Goal: Information Seeking & Learning: Check status

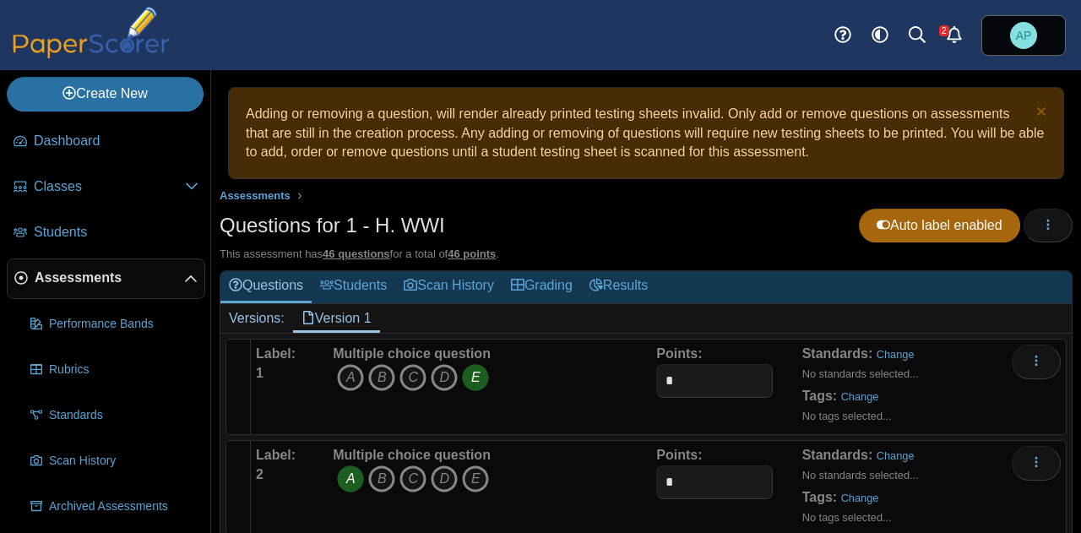
click at [100, 271] on span "Assessments" at bounding box center [109, 277] width 149 height 19
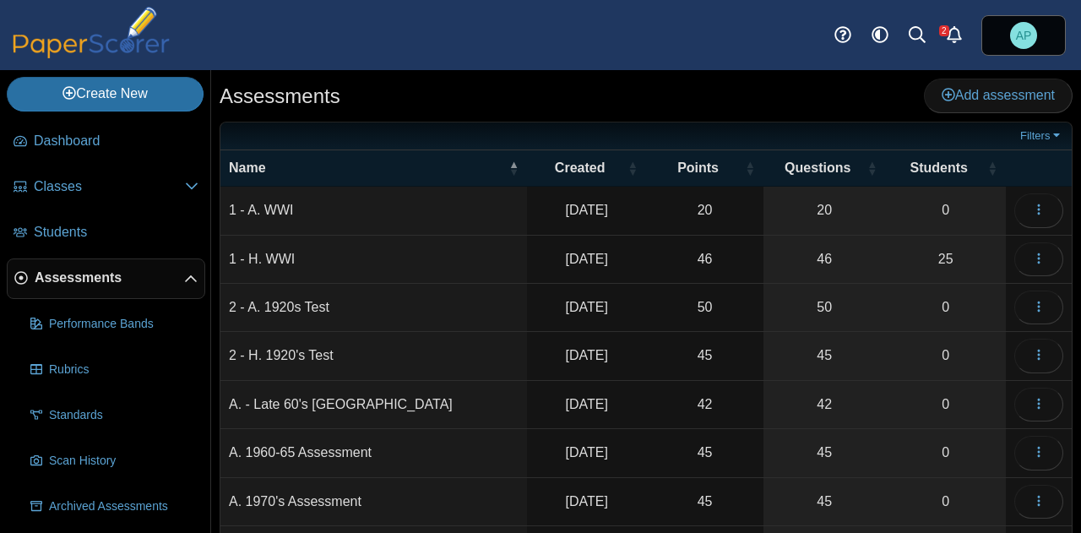
scroll to position [84, 0]
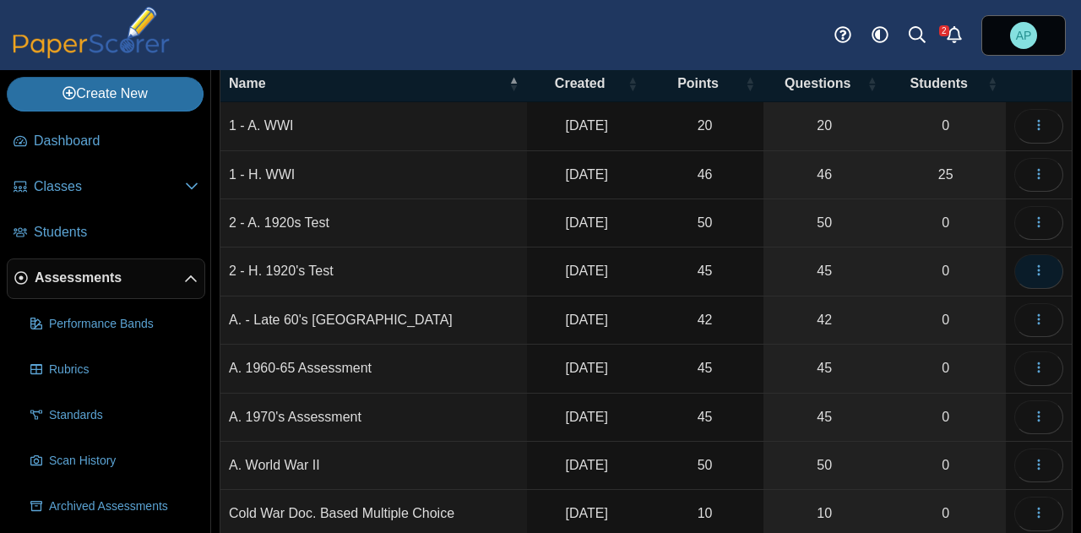
click at [1032, 273] on span "button" at bounding box center [1039, 270] width 14 height 14
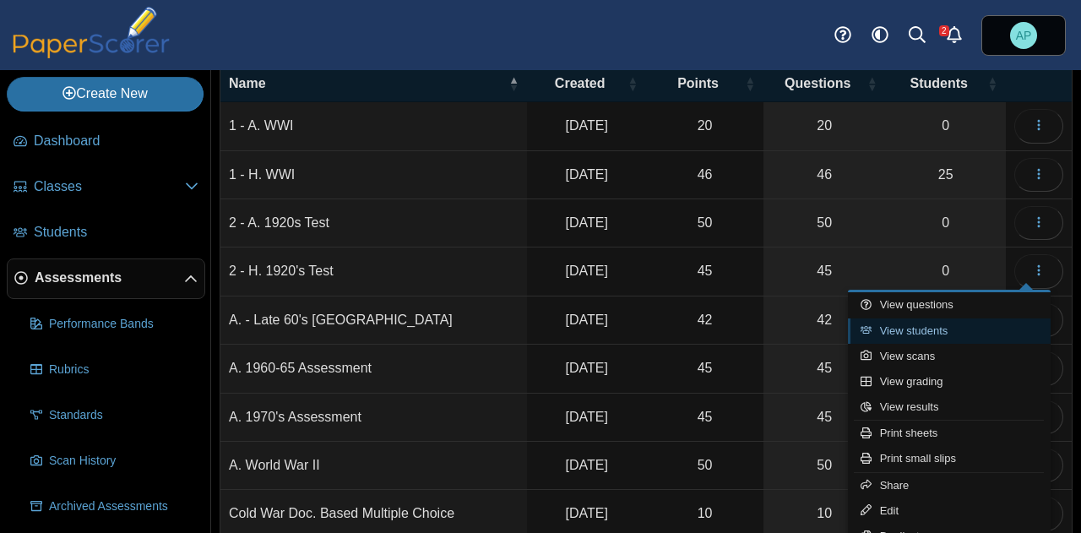
click at [957, 334] on link "View students" at bounding box center [949, 330] width 203 height 25
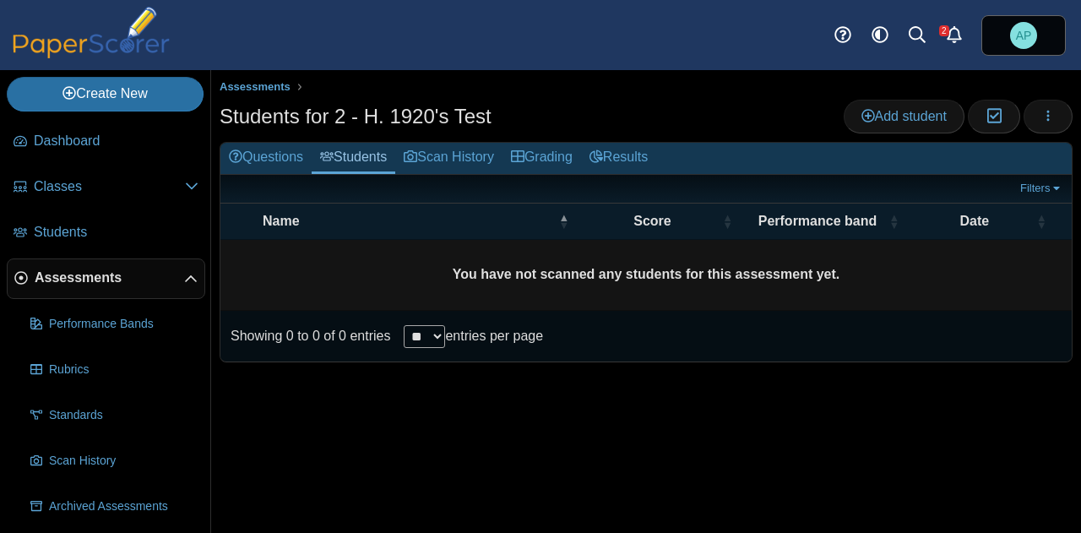
click at [74, 281] on span "Assessments" at bounding box center [109, 277] width 149 height 19
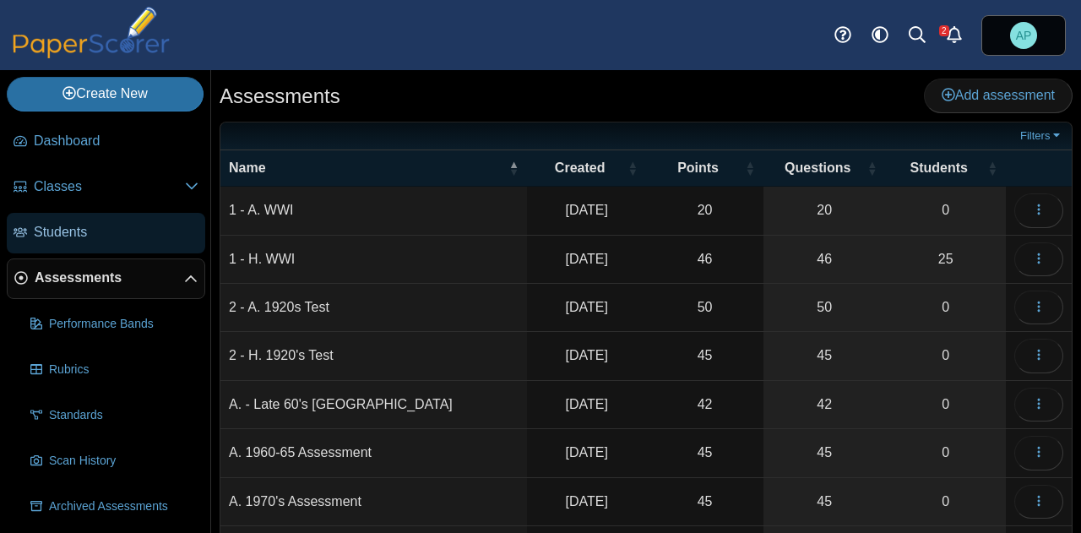
click at [74, 230] on span "Students" at bounding box center [116, 232] width 165 height 19
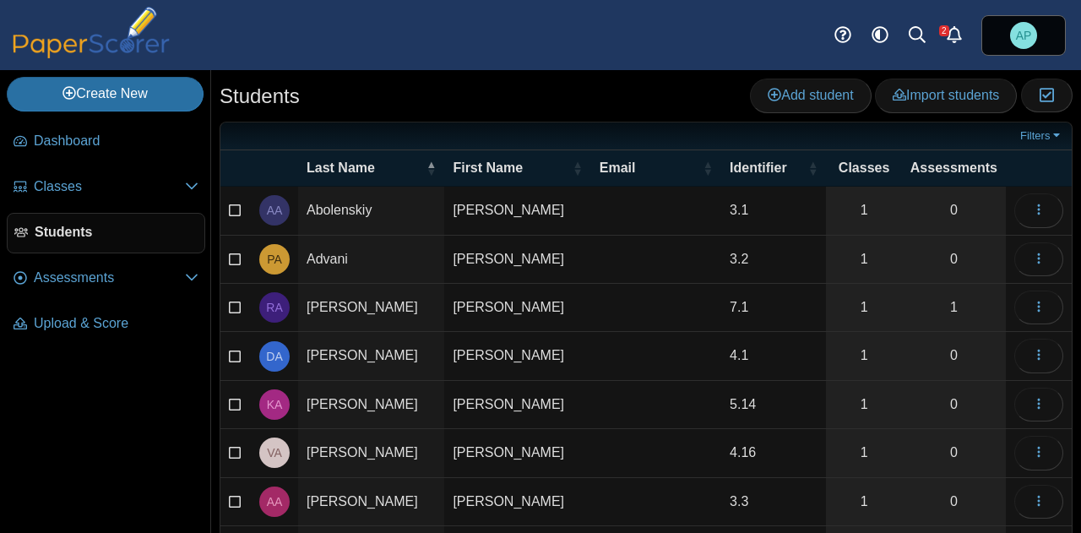
click at [79, 191] on span "Classes" at bounding box center [109, 186] width 151 height 19
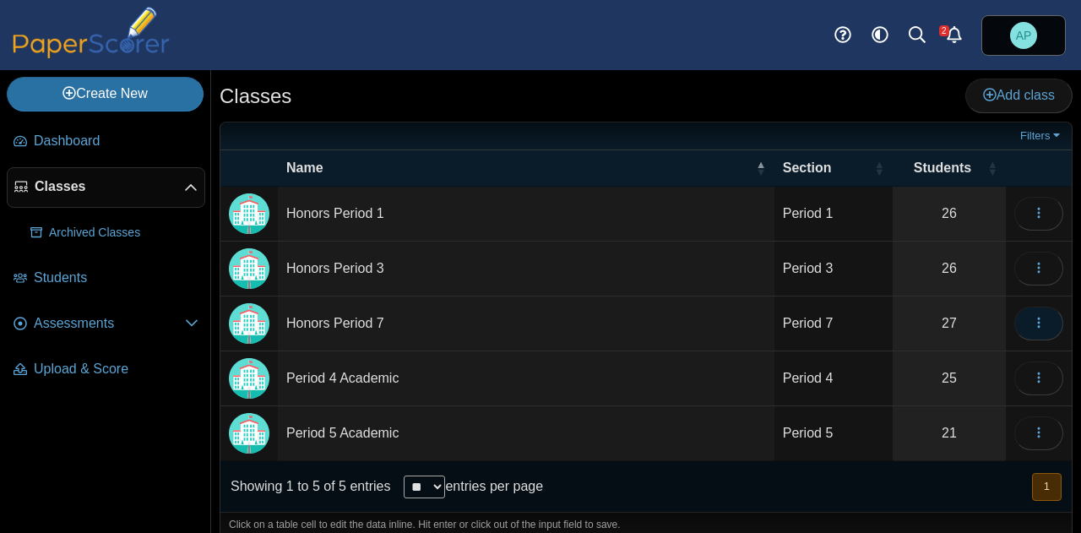
click at [1019, 329] on button "button" at bounding box center [1038, 323] width 49 height 34
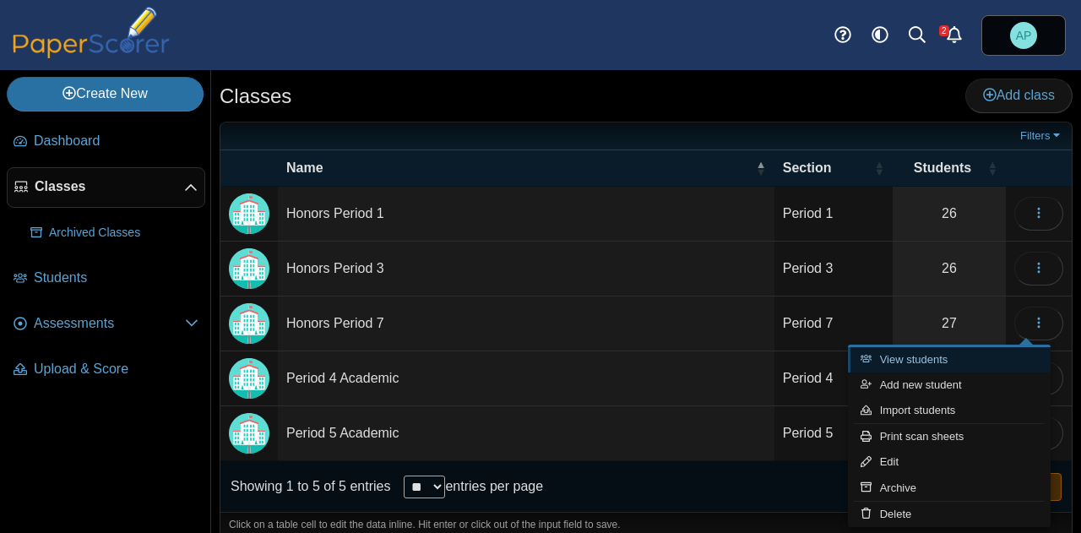
click at [941, 363] on link "View students" at bounding box center [949, 359] width 203 height 25
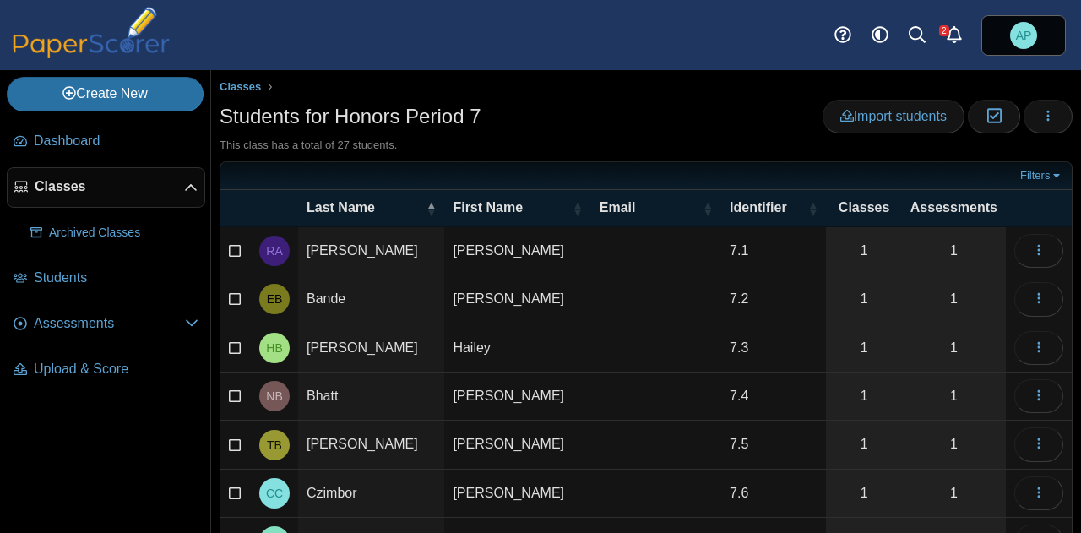
scroll to position [84, 0]
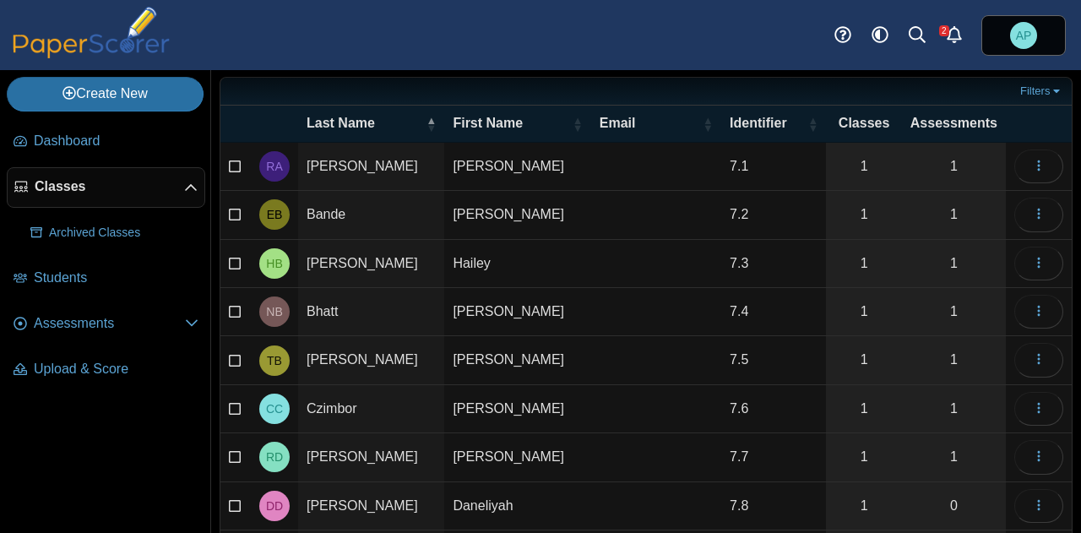
click at [230, 449] on icon at bounding box center [236, 455] width 14 height 12
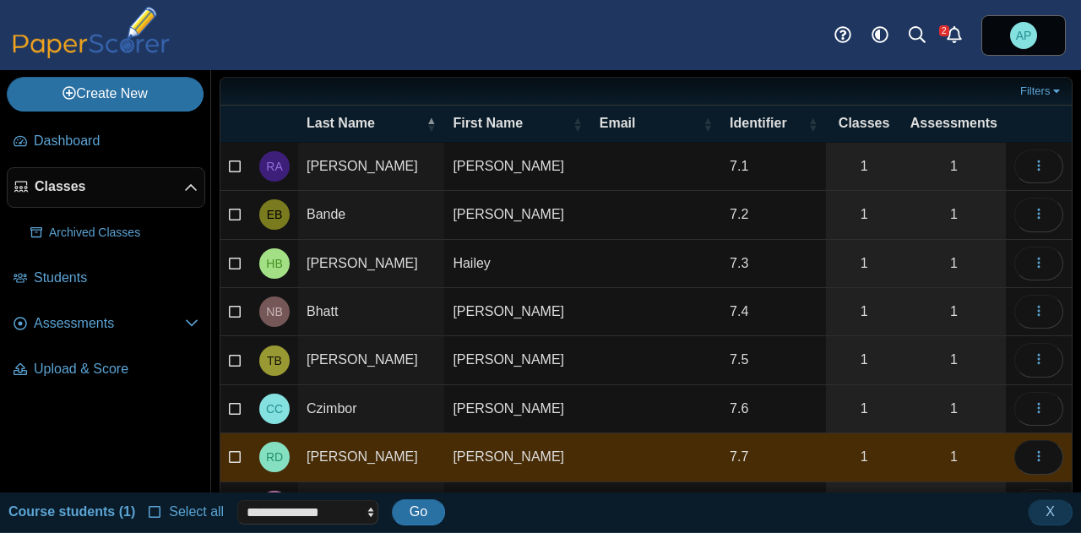
scroll to position [169, 0]
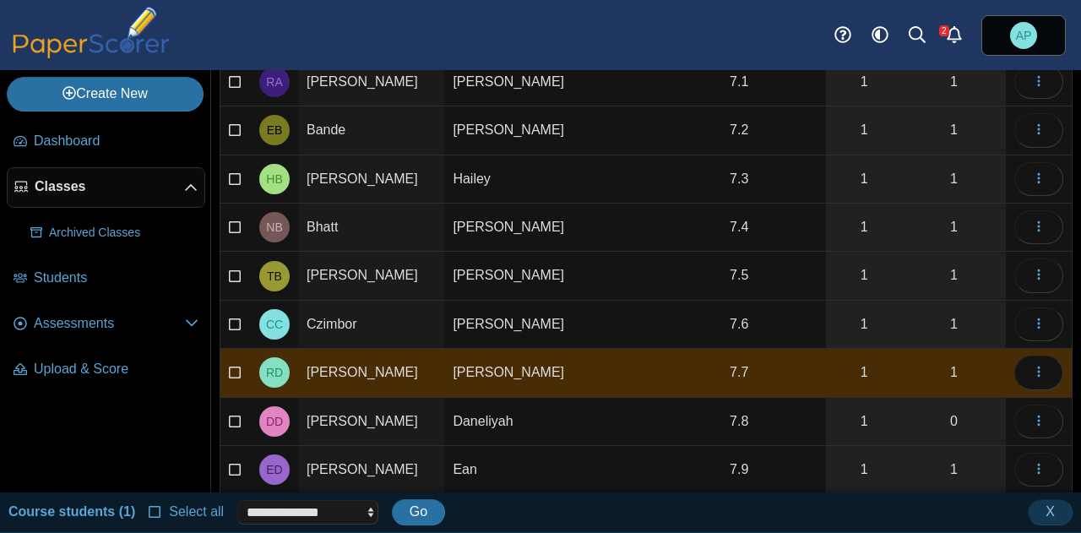
click at [1027, 383] on td "Loading…" at bounding box center [1039, 373] width 66 height 48
click at [1028, 377] on button "button" at bounding box center [1038, 372] width 49 height 34
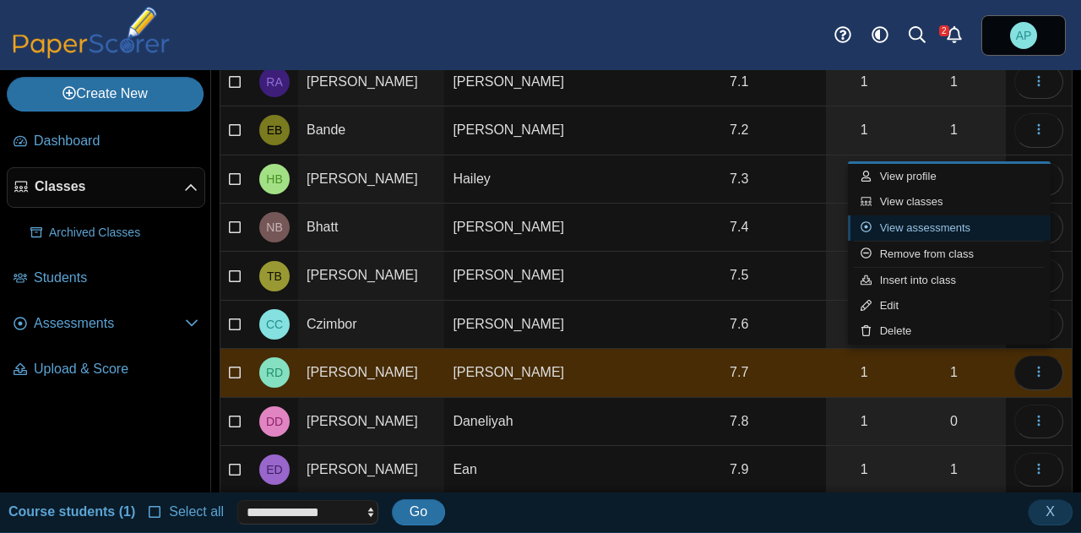
click at [966, 227] on link "View assessments" at bounding box center [949, 227] width 203 height 25
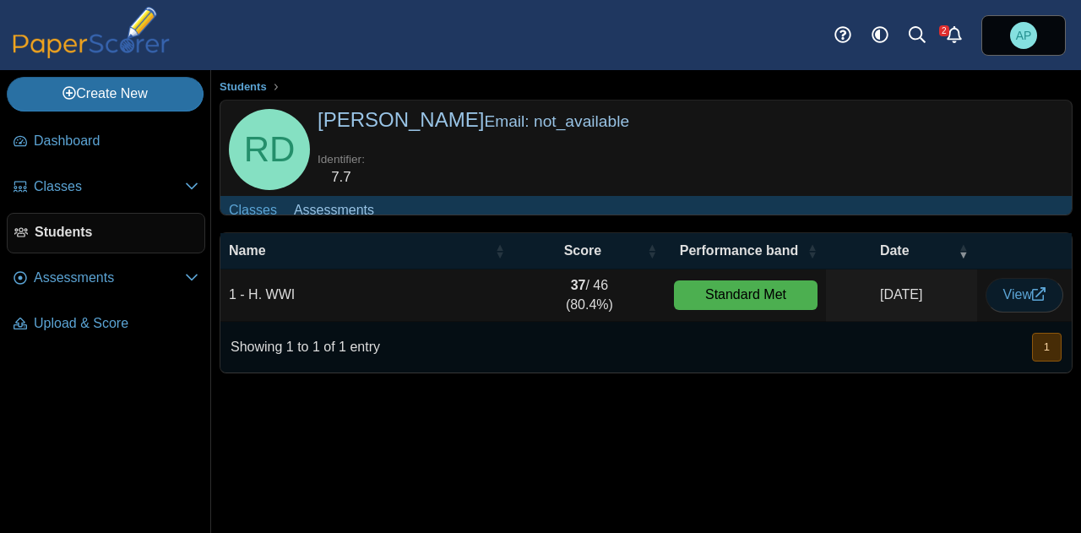
click at [1014, 301] on span "View" at bounding box center [1024, 294] width 42 height 14
